Goal: Information Seeking & Learning: Learn about a topic

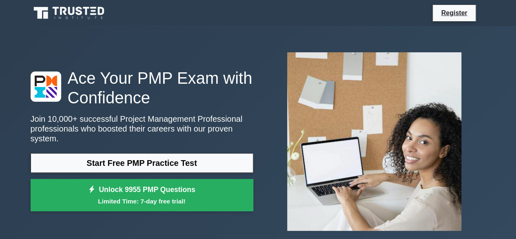
click at [116, 148] on div "Ace Your PMP Exam with Confidence Join 10,000+ successful Project Management Pr…" at bounding box center [142, 141] width 233 height 147
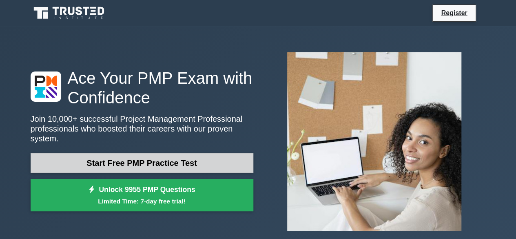
click at [180, 159] on link "Start Free PMP Practice Test" at bounding box center [142, 163] width 223 height 20
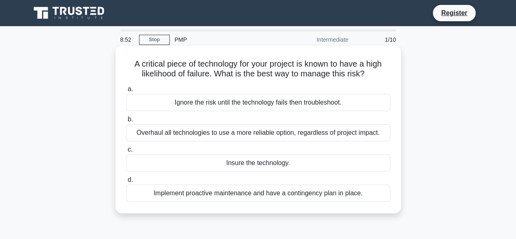
click at [192, 135] on div "Overhaul all technologies to use a more reliable option, regardless of project …" at bounding box center [258, 132] width 265 height 17
click at [126, 122] on input "b. Overhaul all technologies to use a more reliable option, regardless of proje…" at bounding box center [126, 119] width 0 height 5
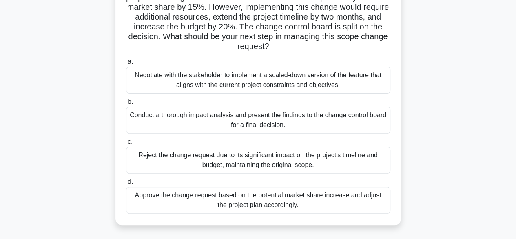
click at [201, 75] on div "Negotiate with the stakeholder to implement a scaled-down version of the featur…" at bounding box center [258, 80] width 265 height 27
click at [126, 65] on input "a. Negotiate with the stakeholder to implement a scaled-down version of the fea…" at bounding box center [126, 61] width 0 height 5
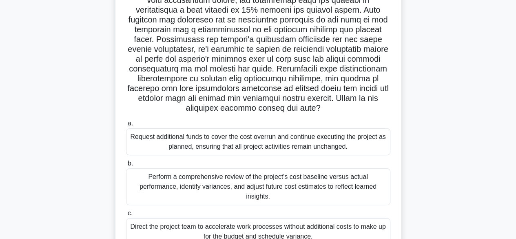
scroll to position [200, 0]
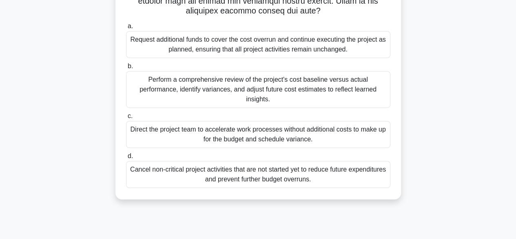
click at [197, 170] on div "Cancel non-critical project activities that are not started yet to reduce futur…" at bounding box center [258, 174] width 265 height 27
click at [126, 159] on input "d. Cancel non-critical project activities that are not started yet to reduce fu…" at bounding box center [126, 156] width 0 height 5
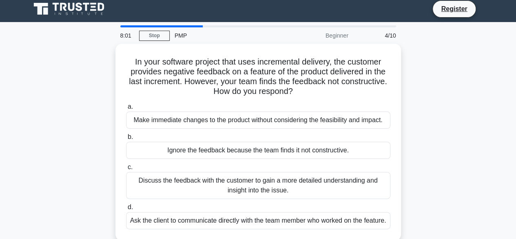
scroll to position [0, 0]
